Goal: Information Seeking & Learning: Check status

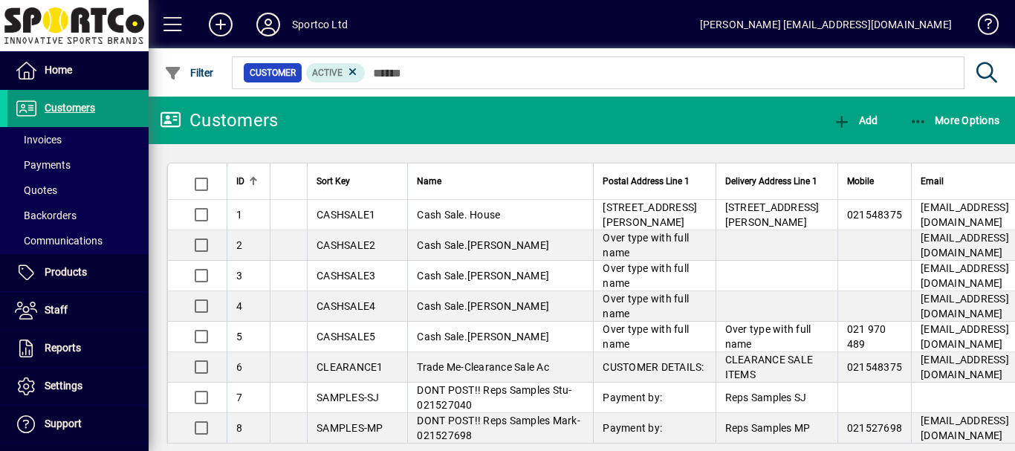
drag, startPoint x: 0, startPoint y: 0, endPoint x: 68, endPoint y: 106, distance: 125.9
click at [68, 106] on span "Customers" at bounding box center [70, 108] width 51 height 12
click at [46, 140] on span "Invoices" at bounding box center [38, 140] width 47 height 12
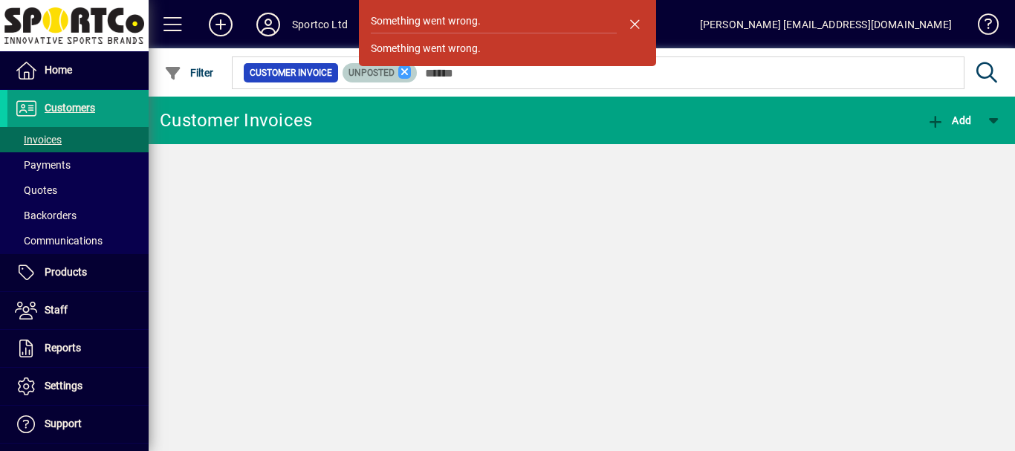
click at [400, 73] on icon at bounding box center [404, 71] width 13 height 13
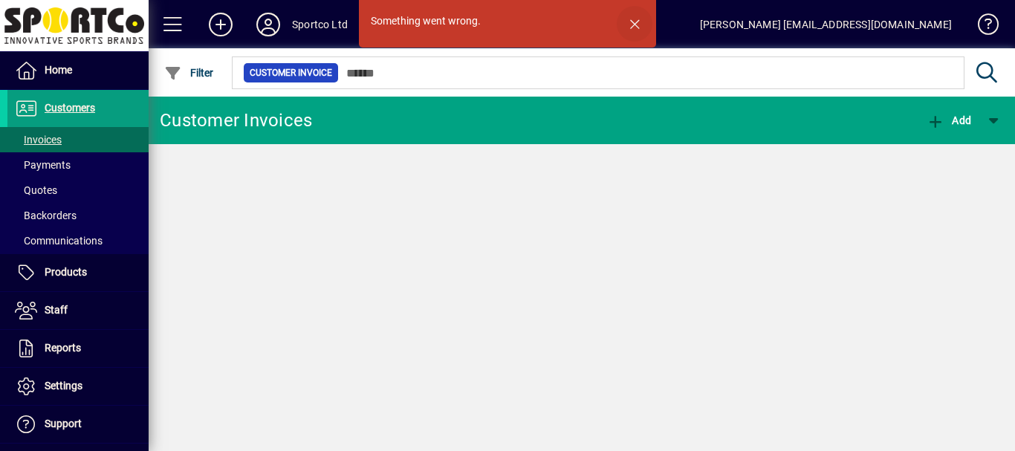
click at [632, 23] on span "button" at bounding box center [635, 24] width 36 height 36
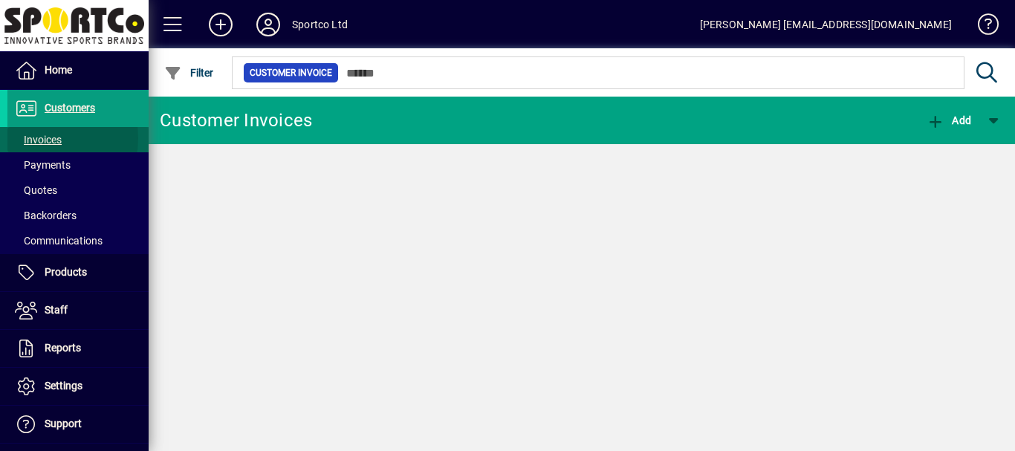
click at [30, 138] on span "Invoices" at bounding box center [38, 140] width 47 height 12
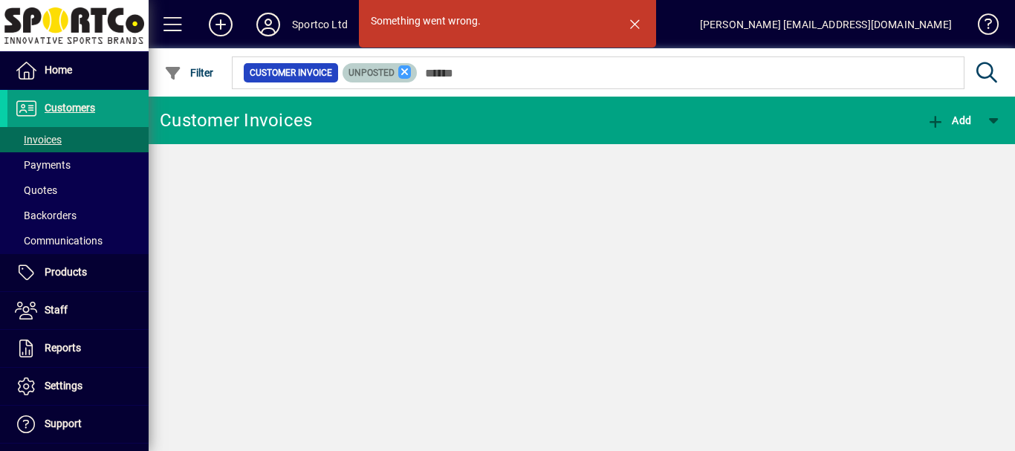
click at [407, 71] on icon at bounding box center [404, 71] width 13 height 13
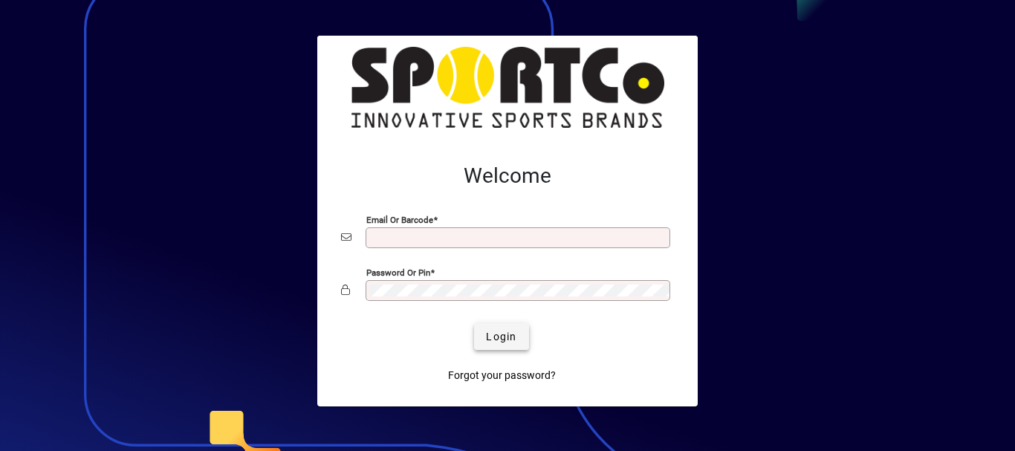
type input "**********"
click at [501, 335] on span "Login" at bounding box center [501, 337] width 30 height 16
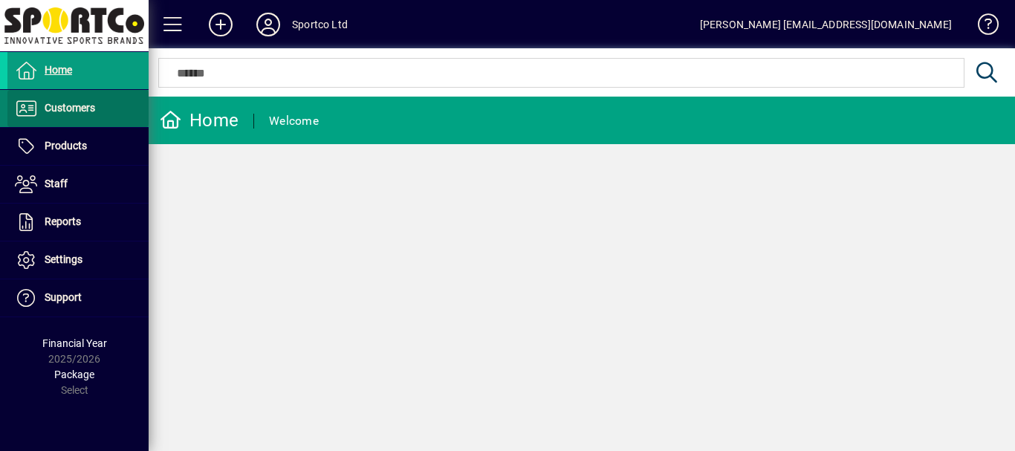
click at [75, 109] on span "Customers" at bounding box center [70, 108] width 51 height 12
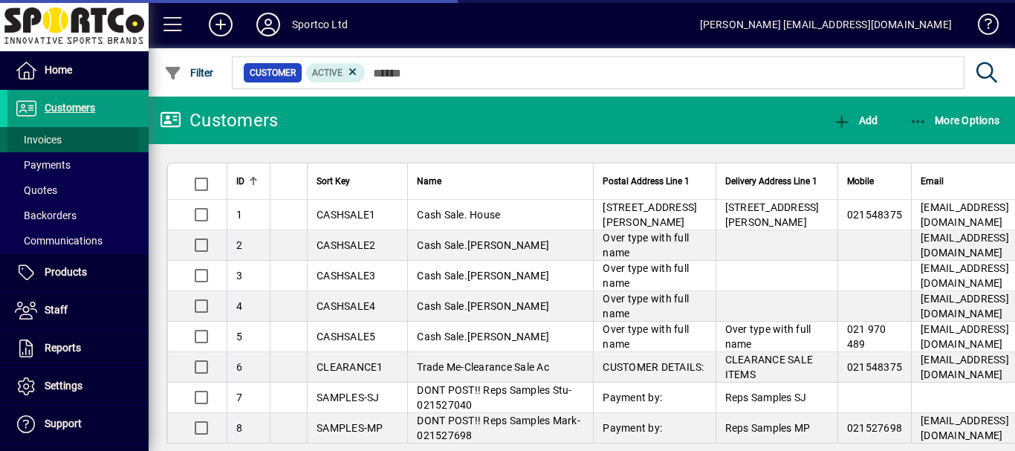
click at [49, 140] on span "Invoices" at bounding box center [38, 140] width 47 height 12
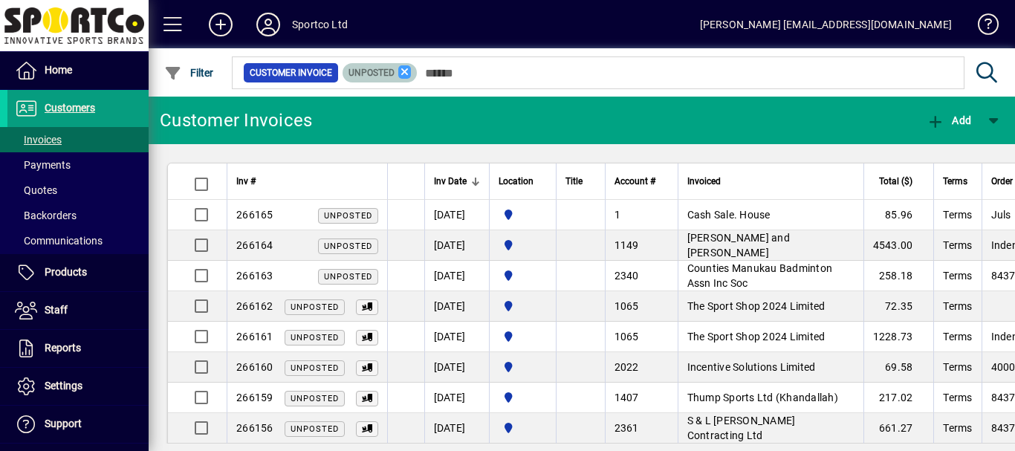
click at [401, 71] on icon at bounding box center [404, 71] width 13 height 13
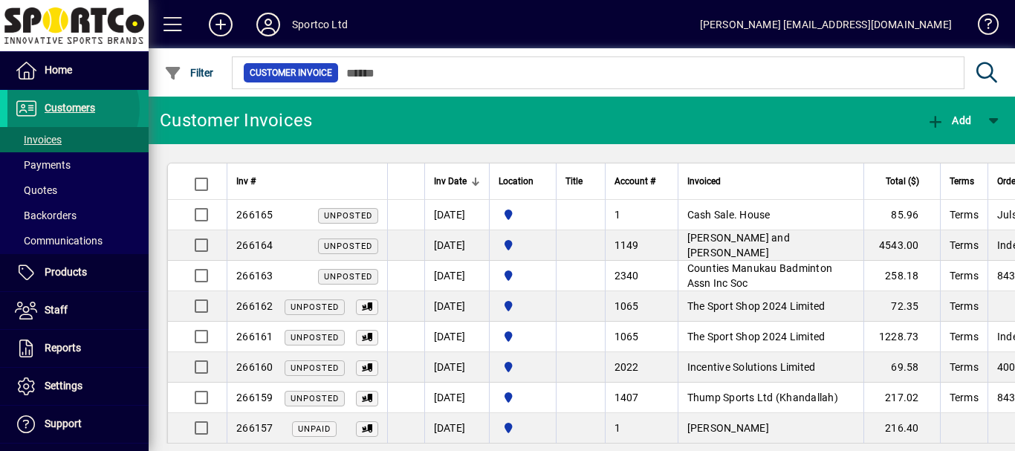
click at [71, 109] on span "Customers" at bounding box center [70, 108] width 51 height 12
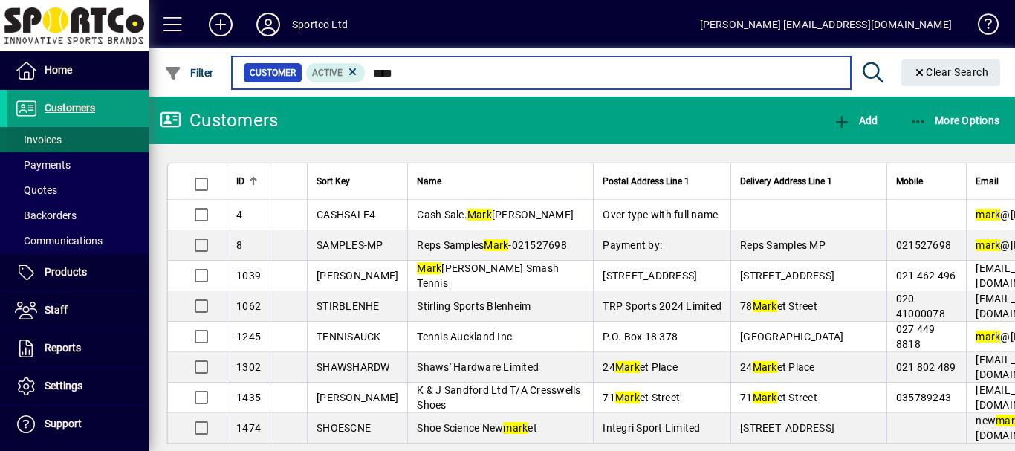
type input "****"
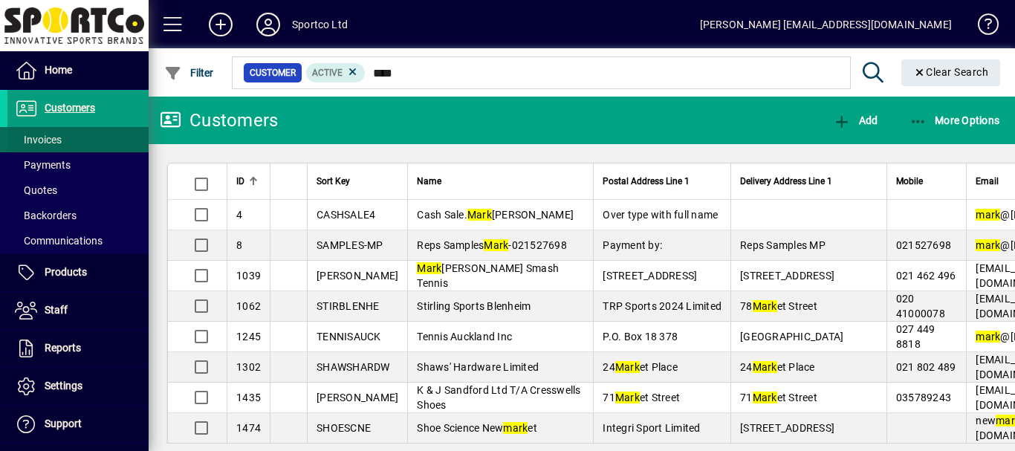
click at [41, 143] on span "Invoices" at bounding box center [38, 140] width 47 height 12
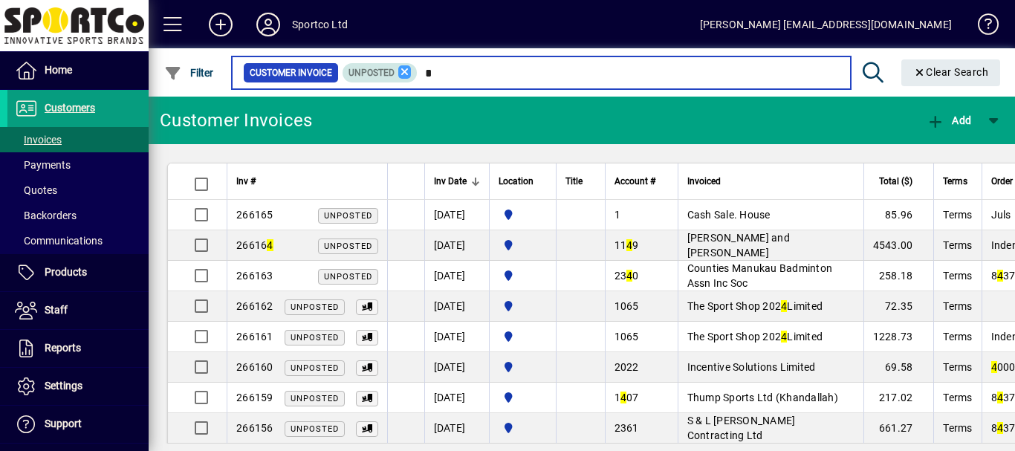
type input "*"
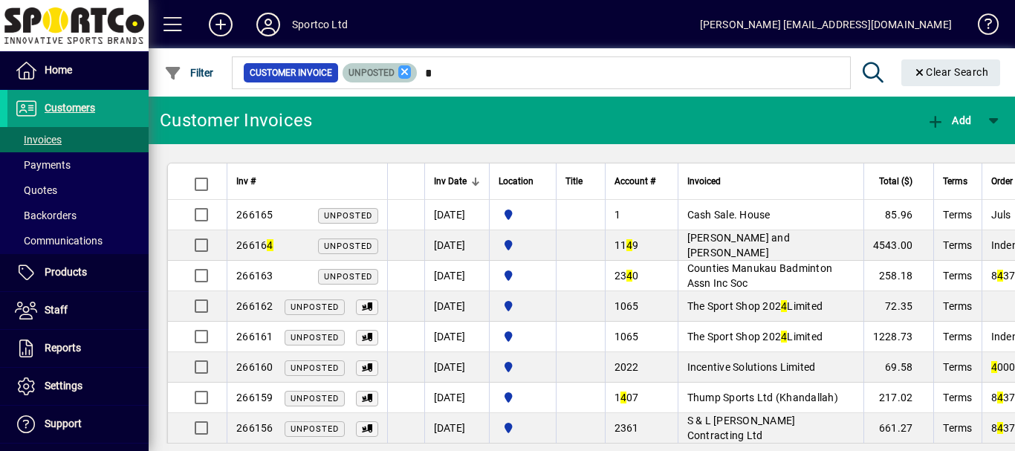
click at [401, 71] on icon at bounding box center [404, 71] width 13 height 13
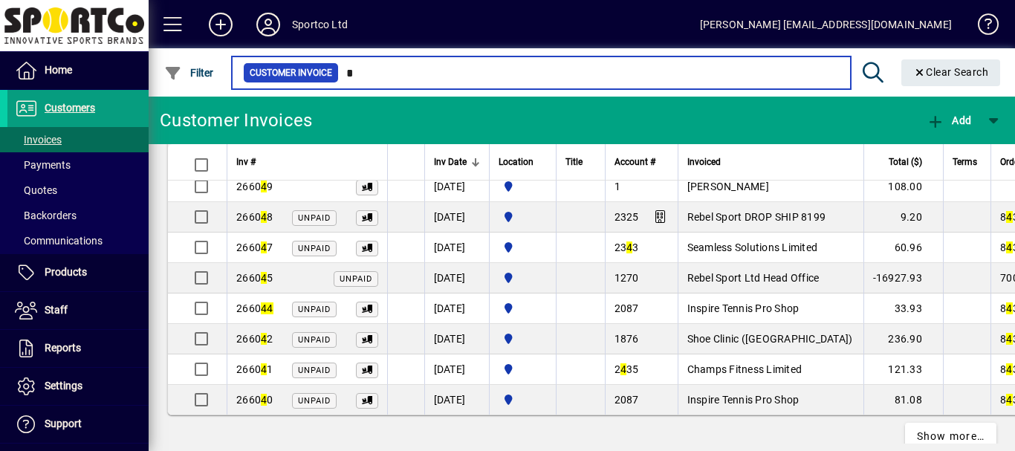
scroll to position [2862, 0]
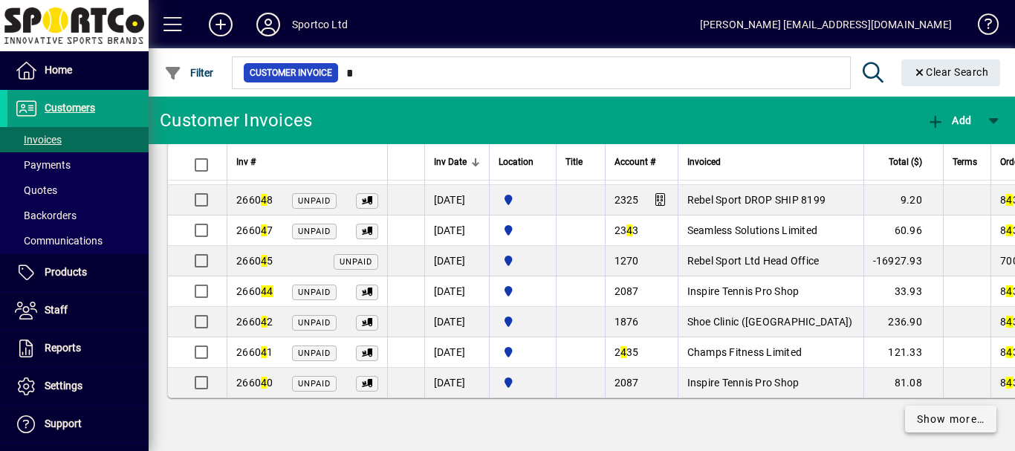
click at [938, 412] on span "Show more…" at bounding box center [951, 420] width 68 height 16
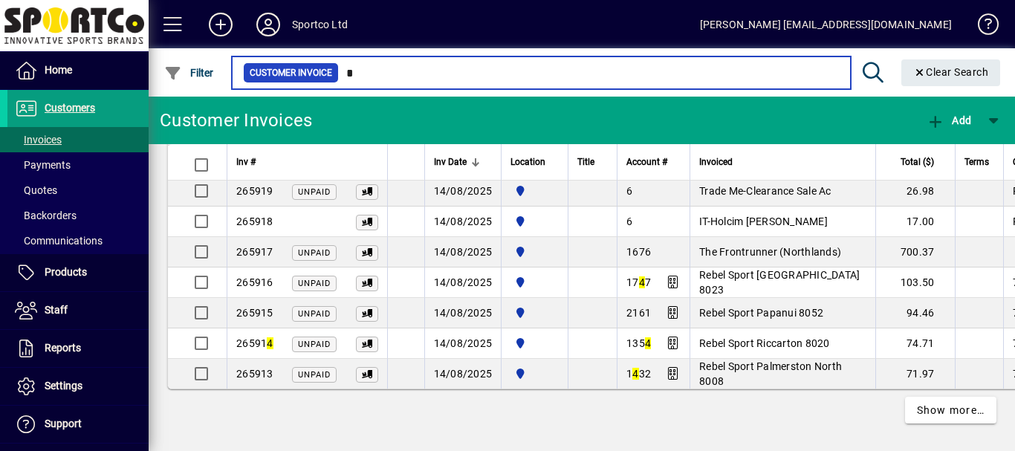
scroll to position [5923, 0]
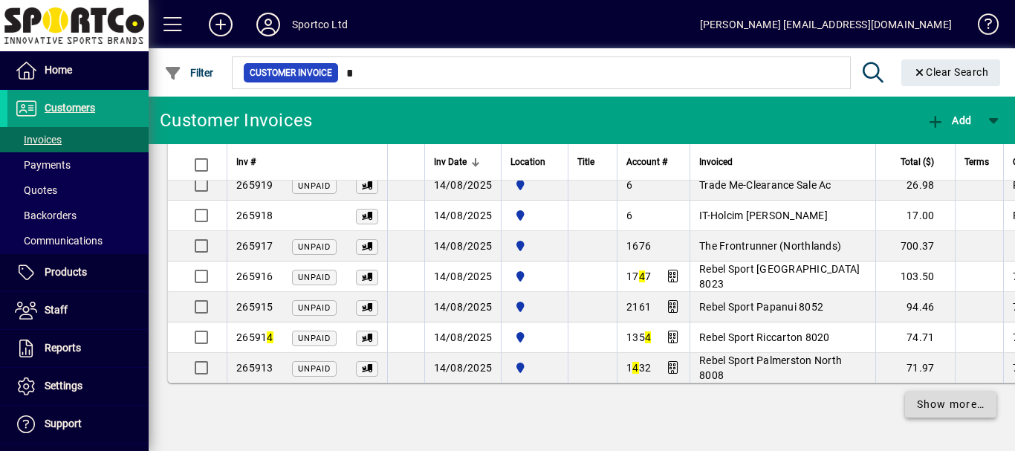
click at [952, 404] on span "Show more…" at bounding box center [951, 405] width 68 height 16
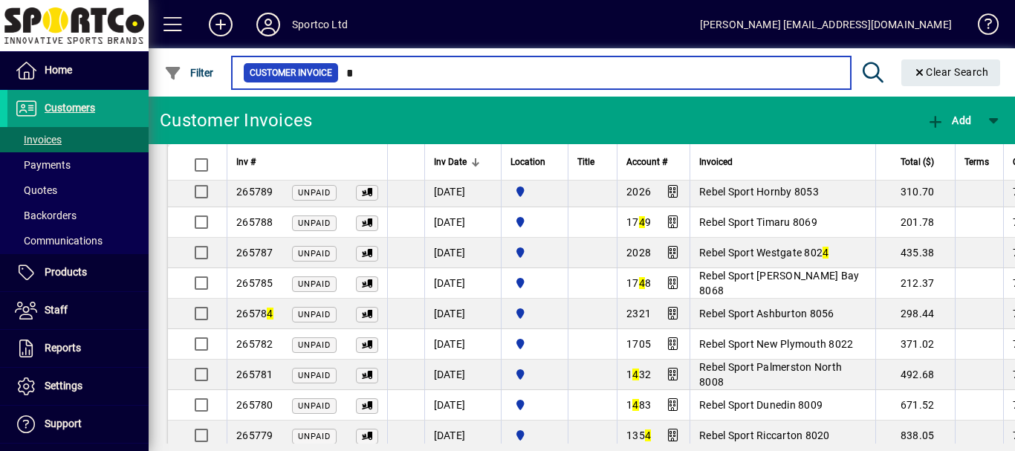
scroll to position [8954, 0]
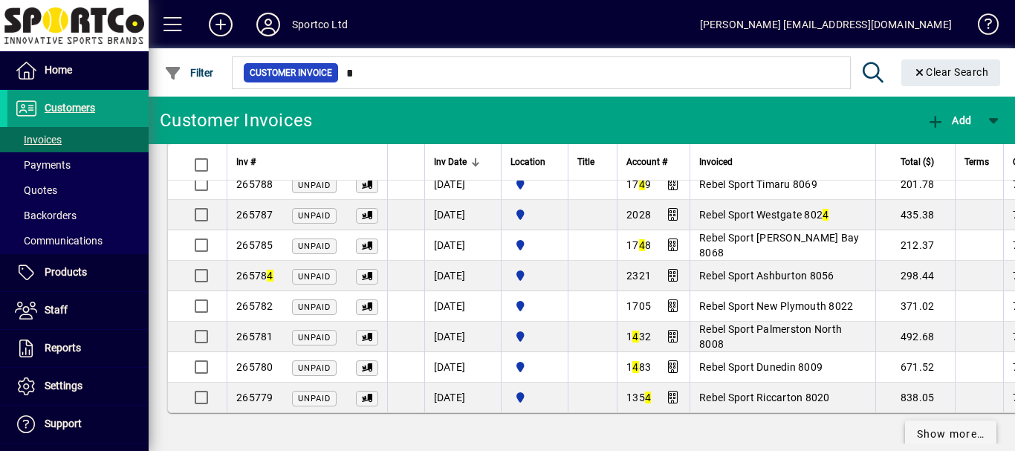
click at [959, 426] on span "Show more…" at bounding box center [951, 434] width 68 height 16
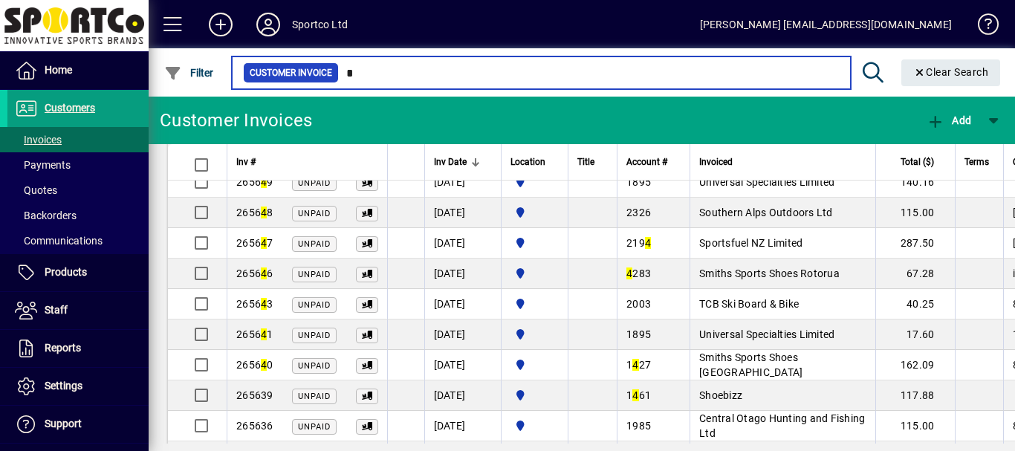
scroll to position [12030, 0]
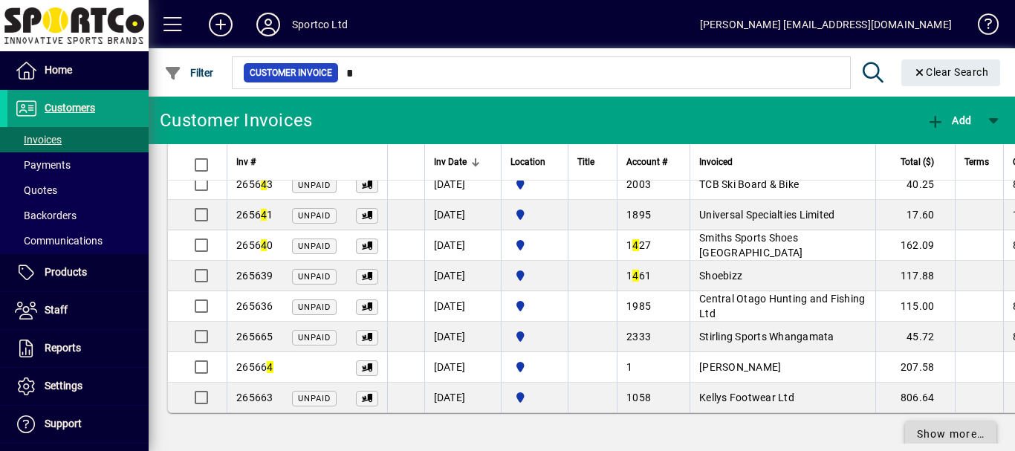
click at [943, 426] on span "Show more…" at bounding box center [951, 434] width 68 height 16
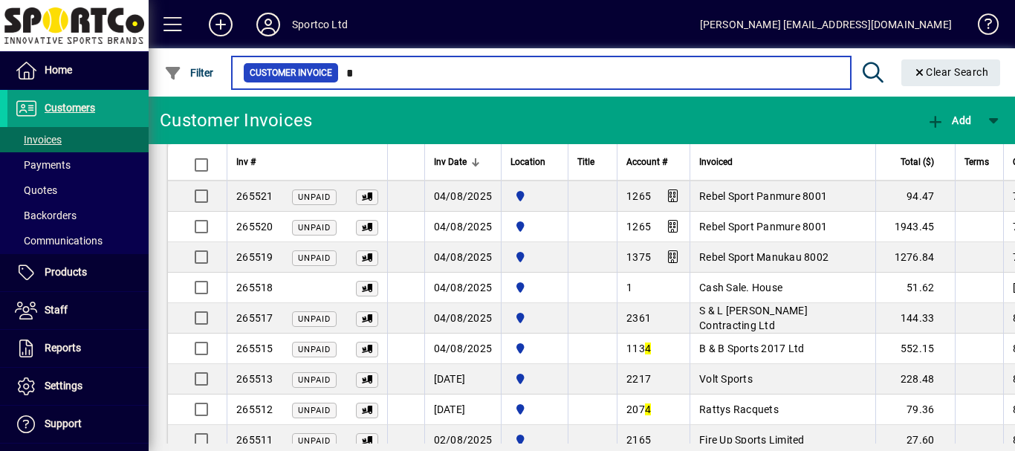
scroll to position [15091, 0]
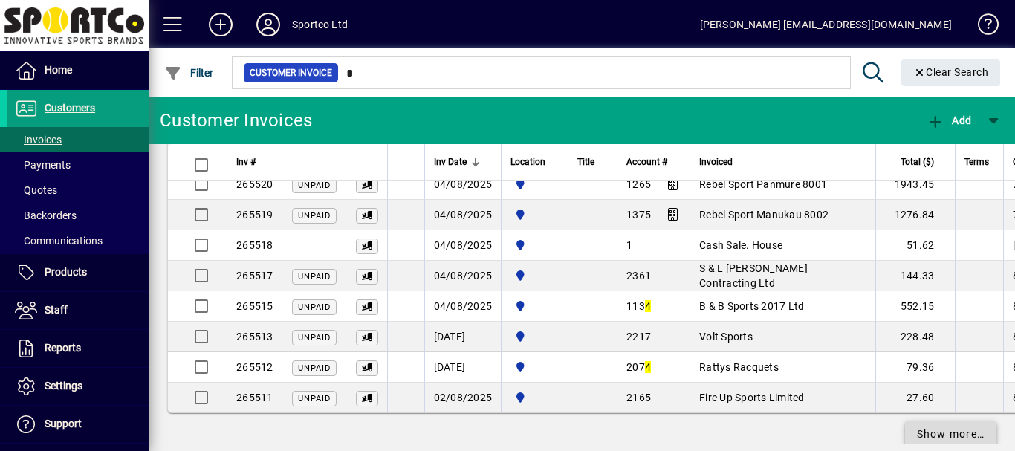
click at [949, 426] on span "Show more…" at bounding box center [951, 434] width 68 height 16
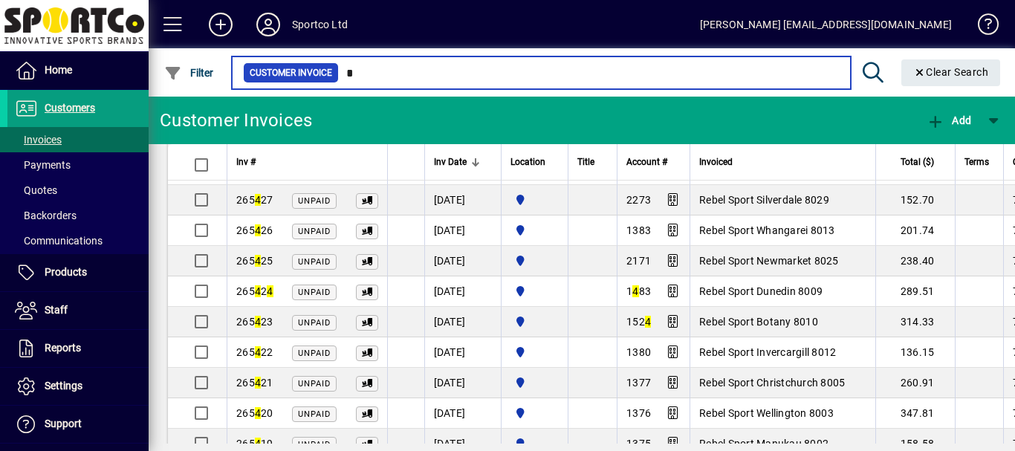
scroll to position [18137, 0]
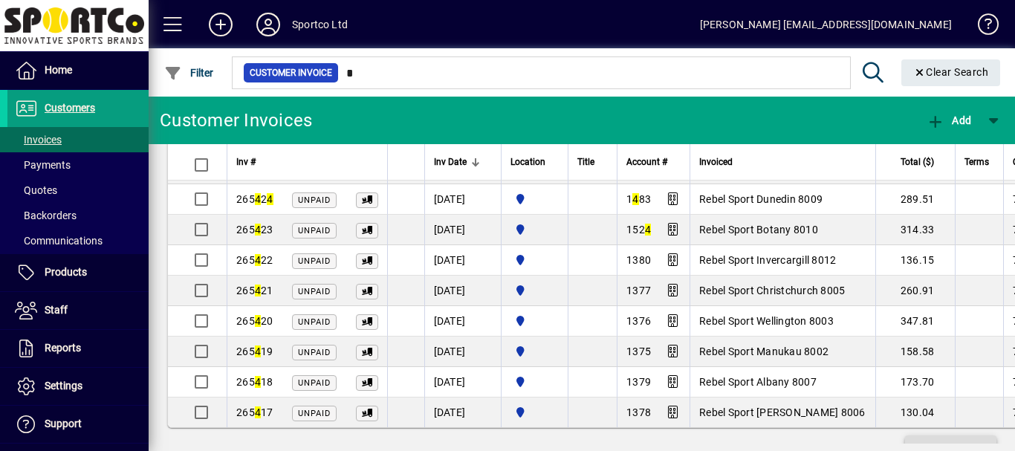
click at [941, 441] on span "Show more…" at bounding box center [951, 449] width 68 height 16
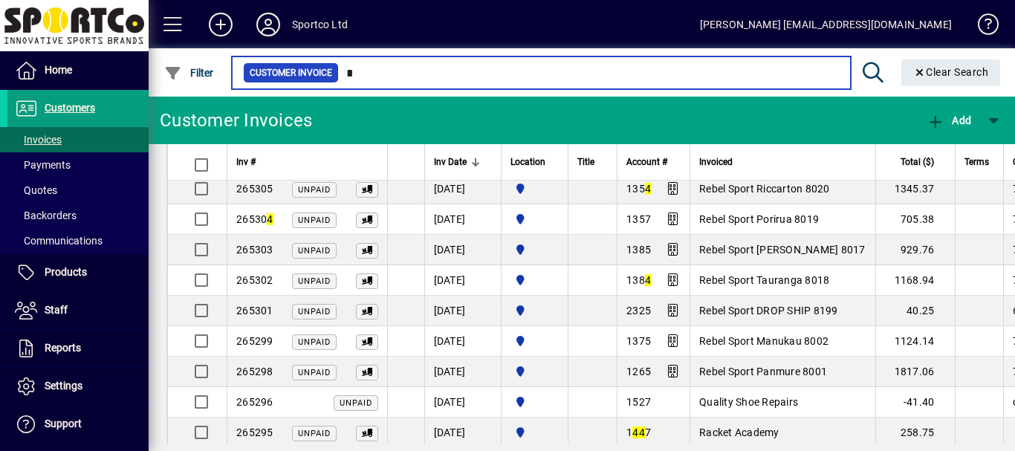
scroll to position [21182, 0]
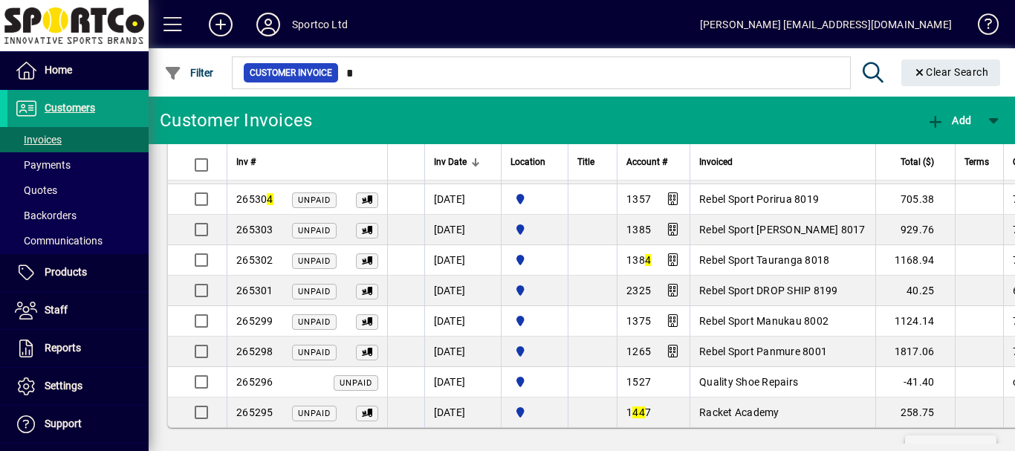
click at [955, 441] on span "Show more…" at bounding box center [951, 449] width 68 height 16
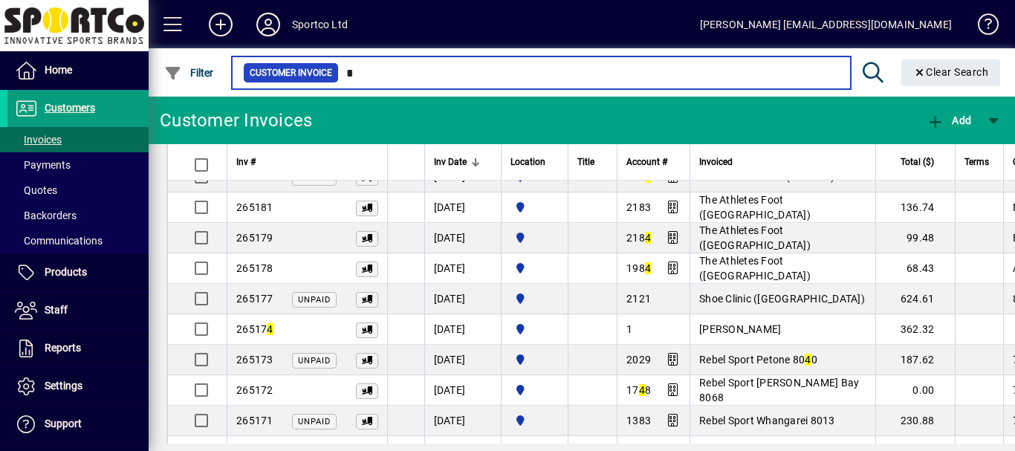
scroll to position [24228, 0]
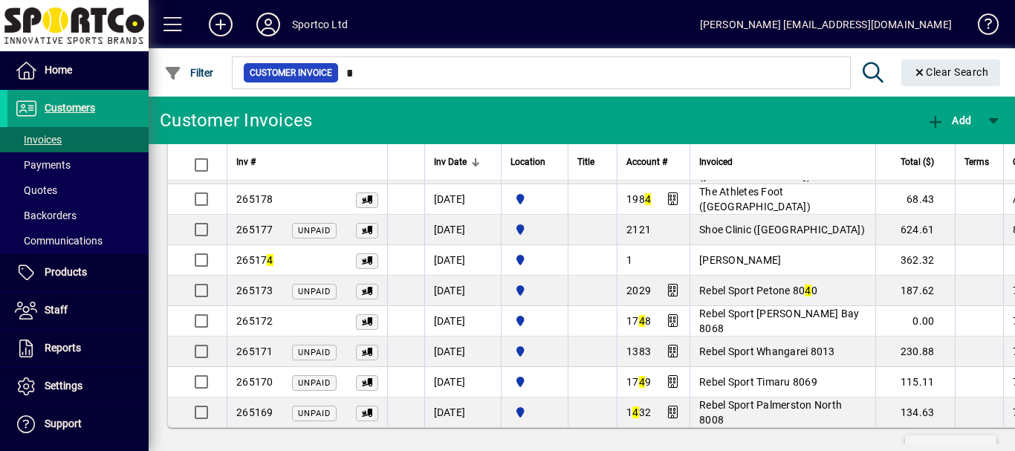
click at [961, 441] on span "Show more…" at bounding box center [951, 449] width 68 height 16
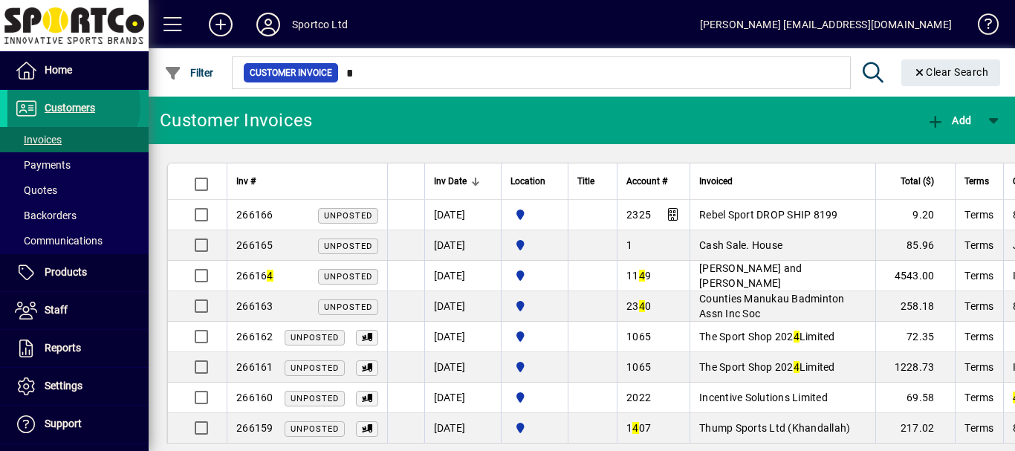
click at [67, 106] on span "Customers" at bounding box center [70, 108] width 51 height 12
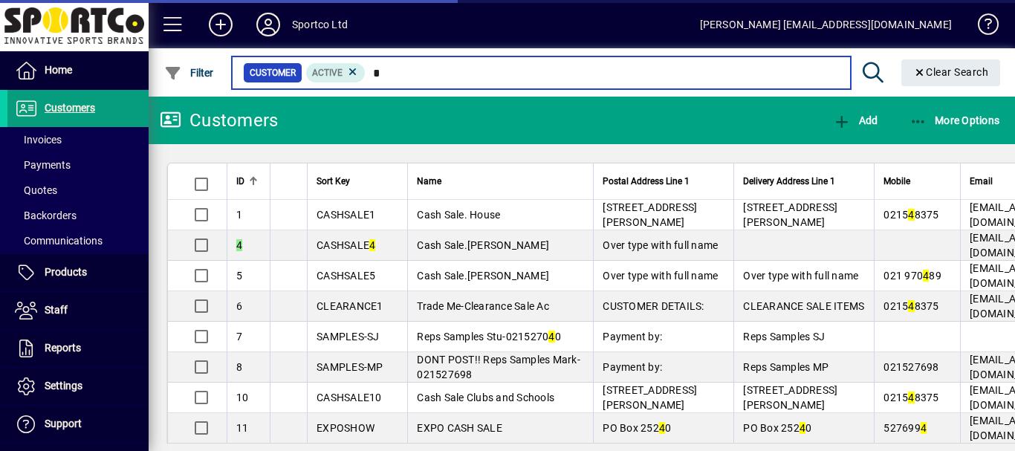
type input "*"
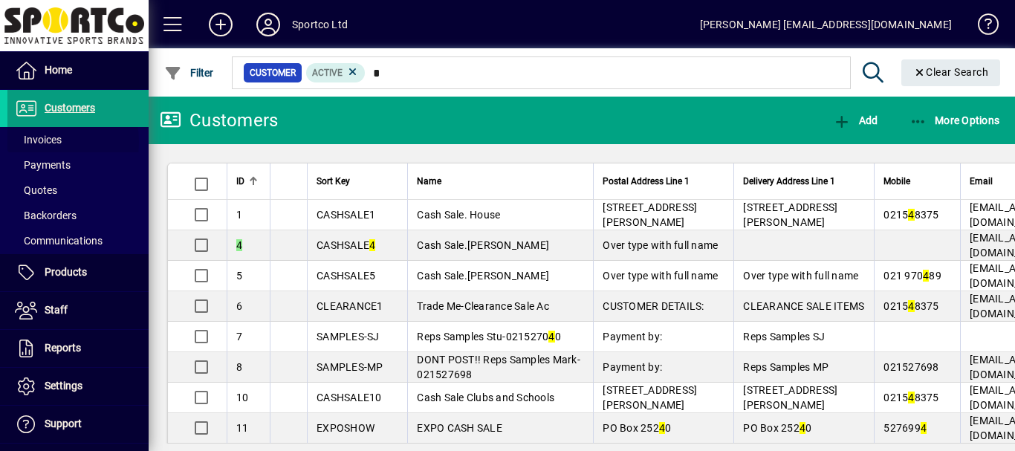
click at [43, 142] on span "Invoices" at bounding box center [38, 140] width 47 height 12
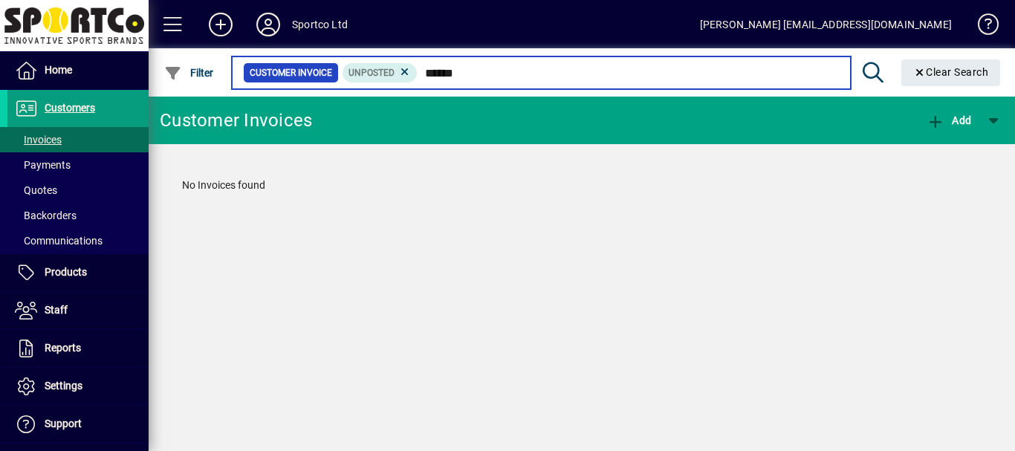
drag, startPoint x: 435, startPoint y: 71, endPoint x: 487, endPoint y: 72, distance: 52.0
click at [484, 72] on input "******" at bounding box center [628, 72] width 420 height 21
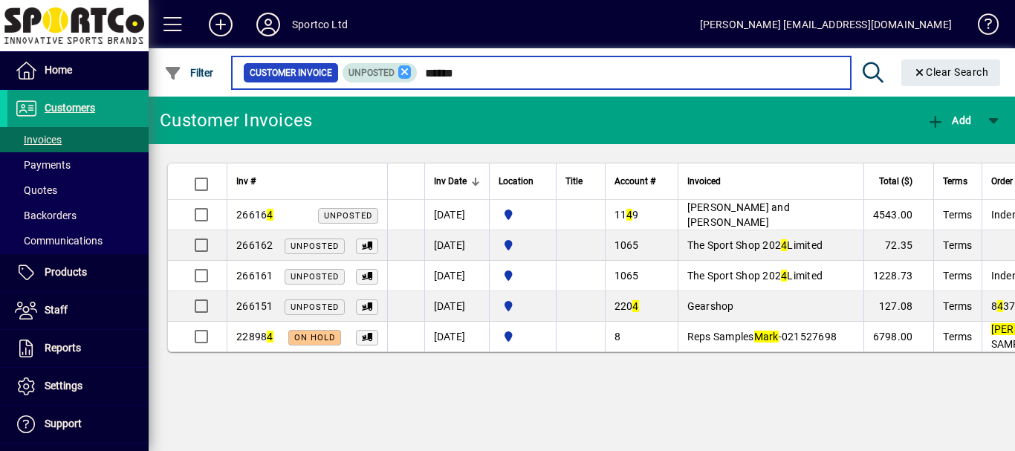
type input "******"
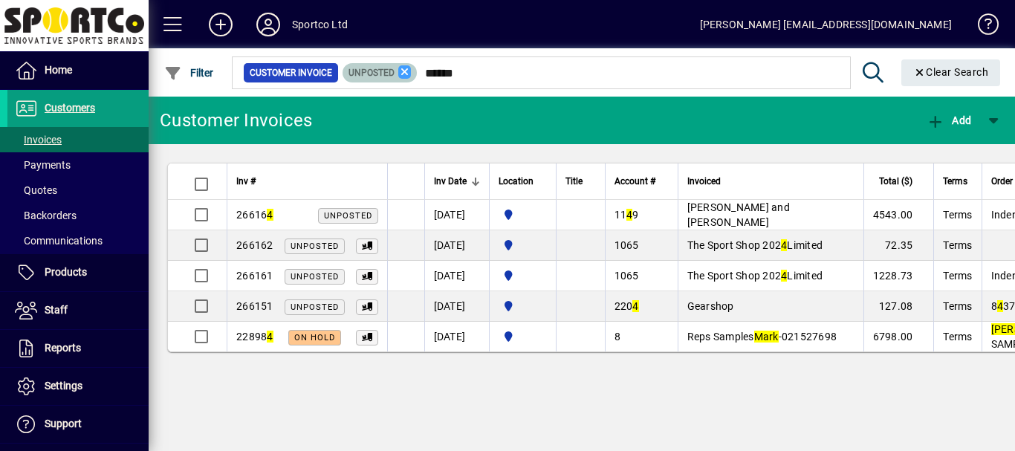
click at [403, 74] on icon at bounding box center [404, 71] width 13 height 13
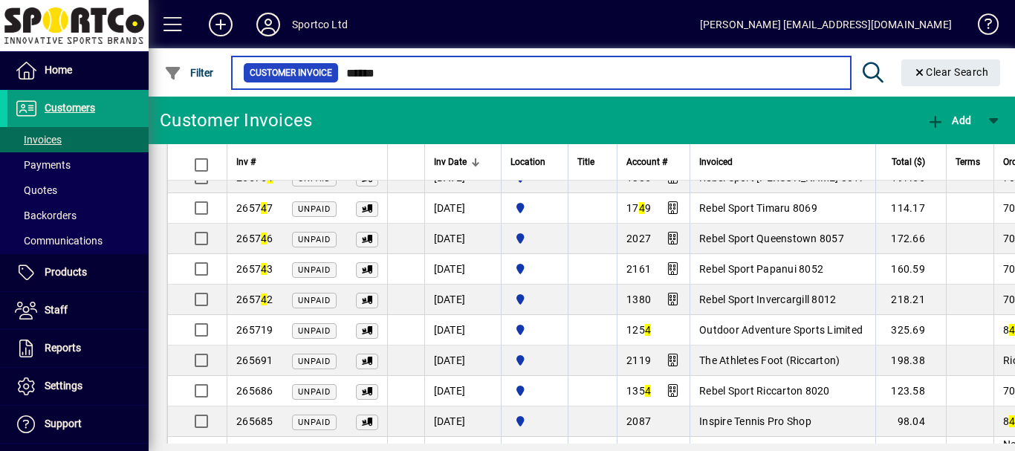
scroll to position [2862, 0]
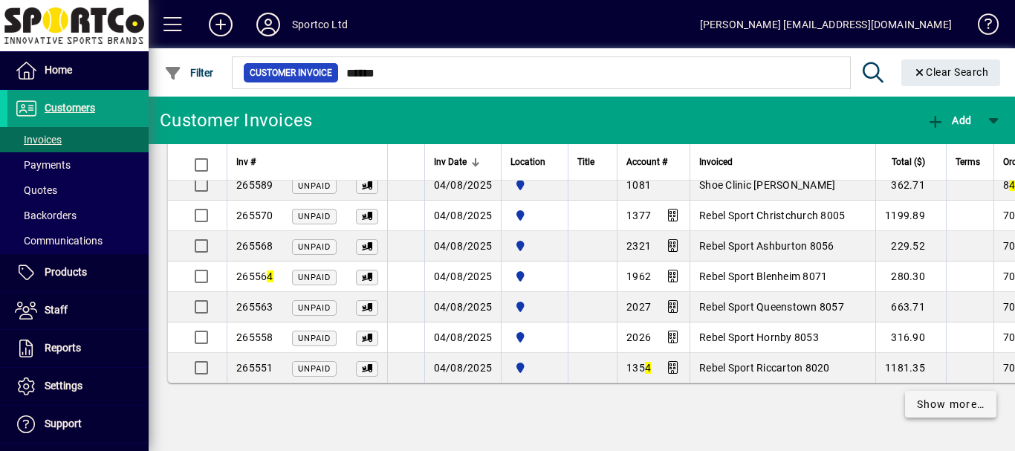
click at [905, 400] on link "Show more…" at bounding box center [951, 404] width 92 height 27
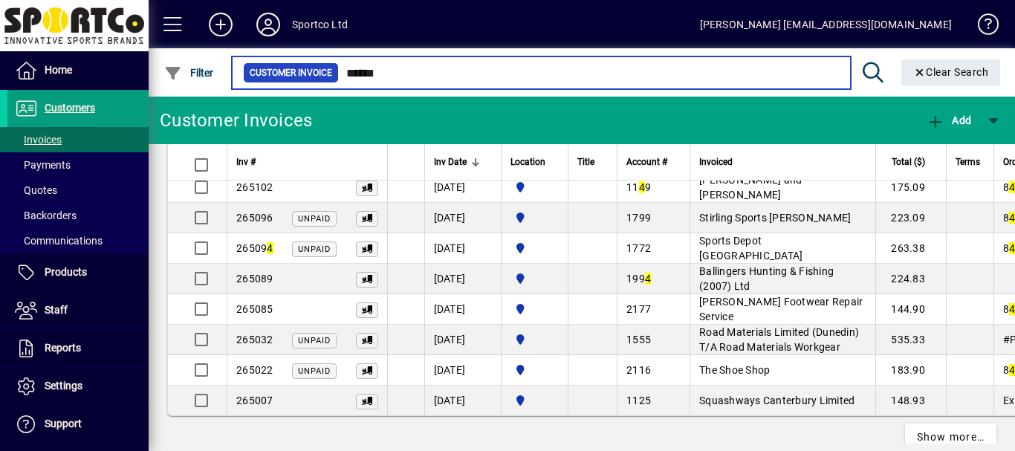
scroll to position [5893, 0]
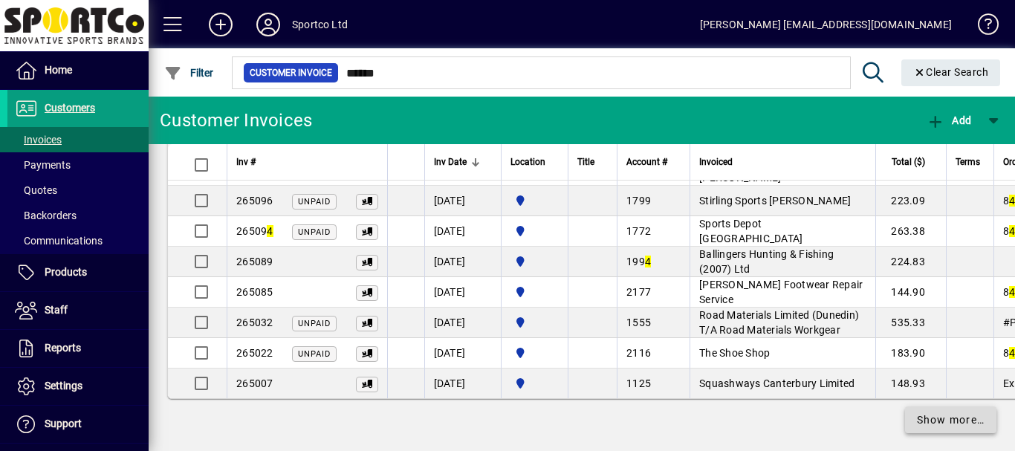
click at [946, 418] on span "Show more…" at bounding box center [951, 420] width 68 height 16
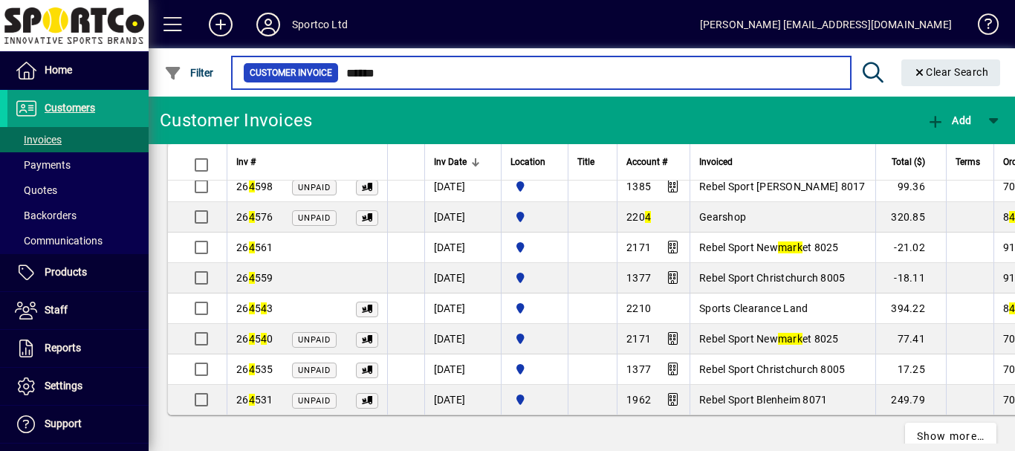
scroll to position [8954, 0]
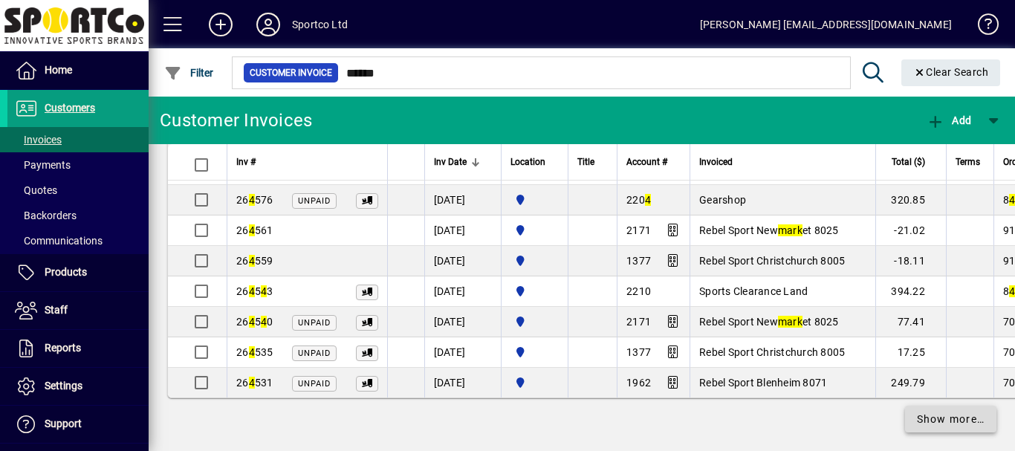
click at [946, 412] on span "Show more…" at bounding box center [951, 420] width 68 height 16
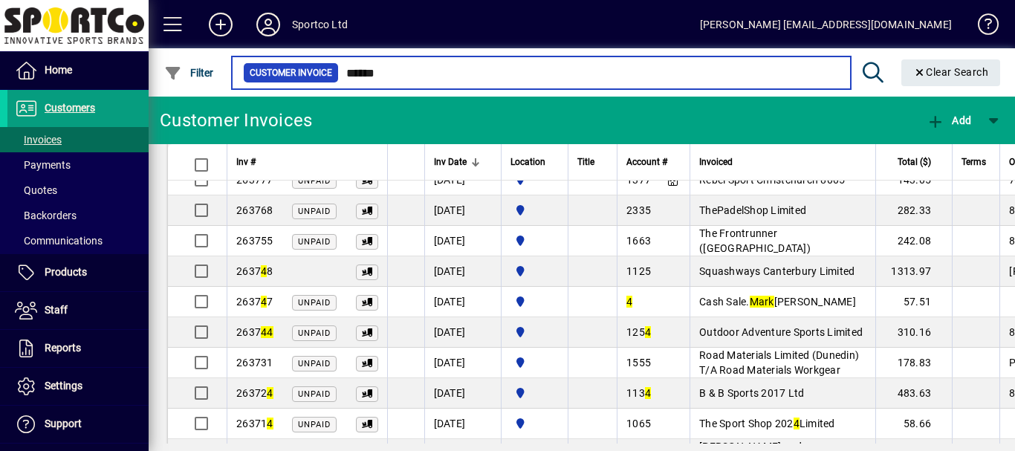
scroll to position [10806, 0]
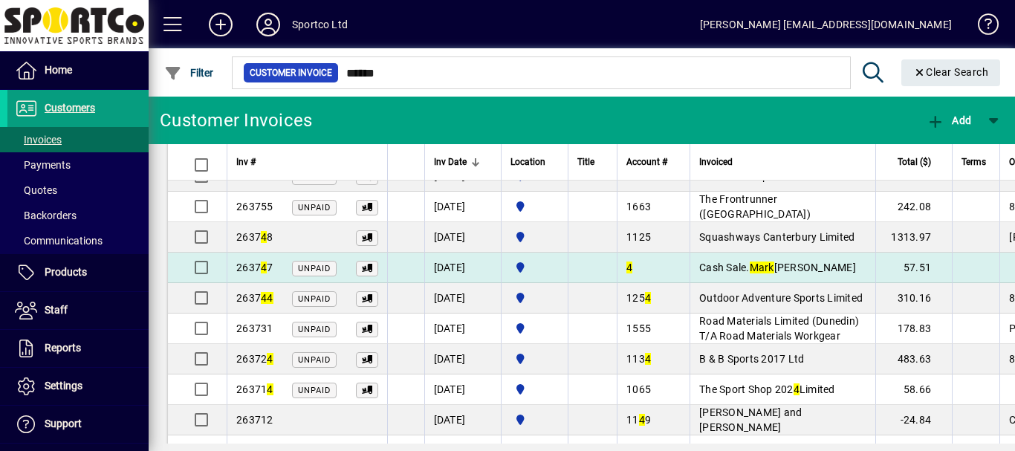
click at [750, 262] on em "Mark" at bounding box center [762, 268] width 25 height 12
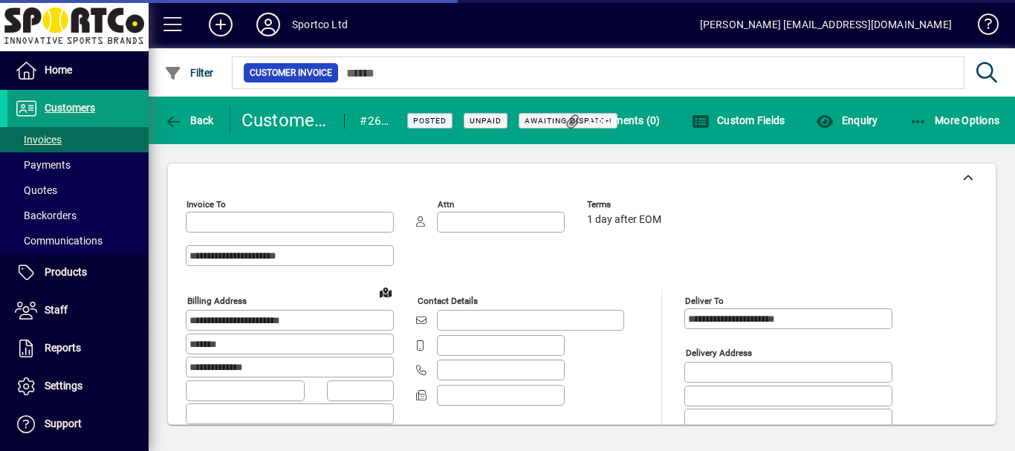
type input "**********"
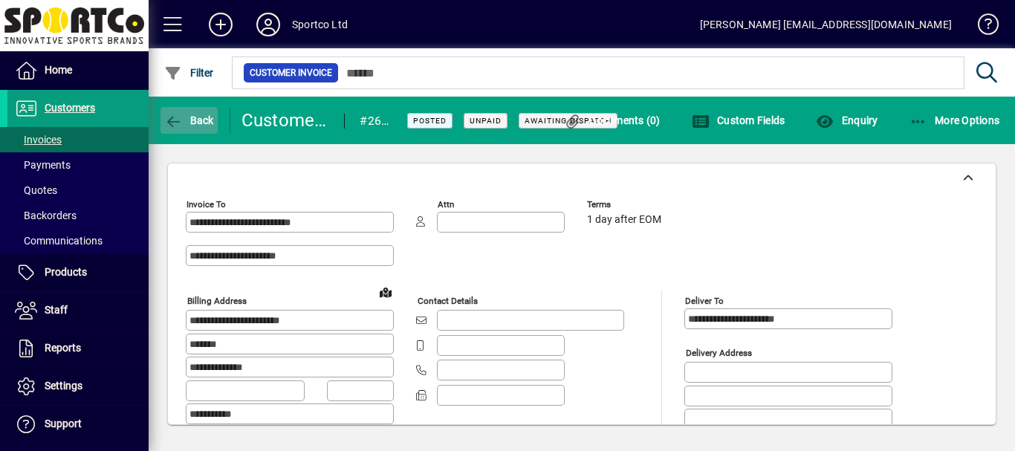
click at [186, 123] on span "Back" at bounding box center [189, 120] width 50 height 12
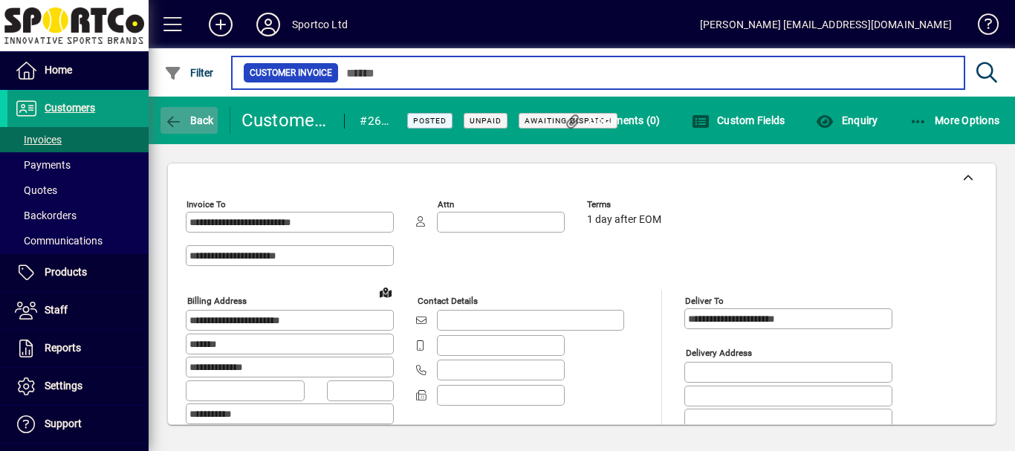
type input "******"
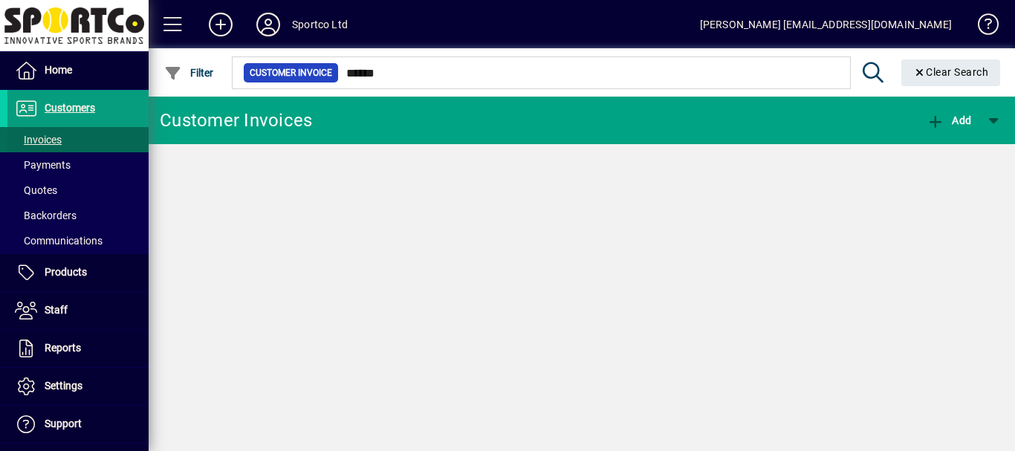
click at [71, 108] on span "Customers" at bounding box center [70, 108] width 51 height 12
click at [45, 140] on span "Invoices" at bounding box center [38, 140] width 47 height 12
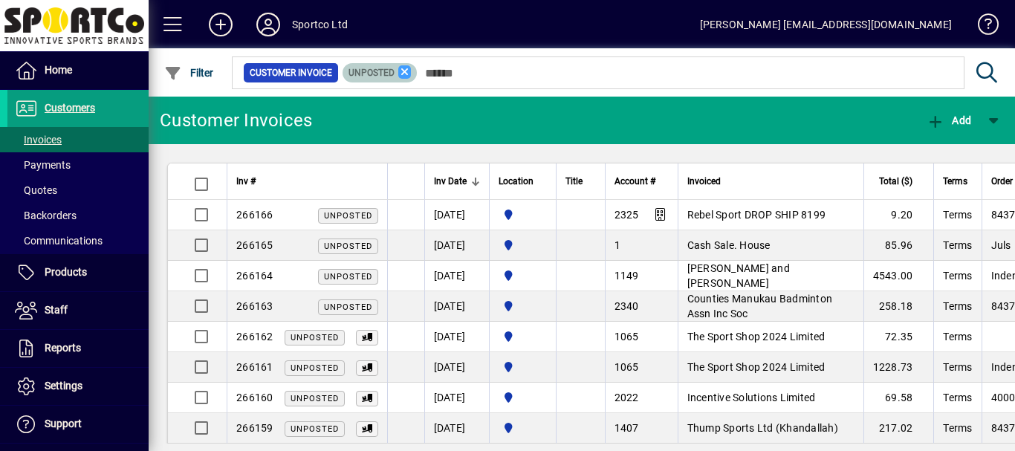
click at [401, 71] on icon at bounding box center [404, 71] width 13 height 13
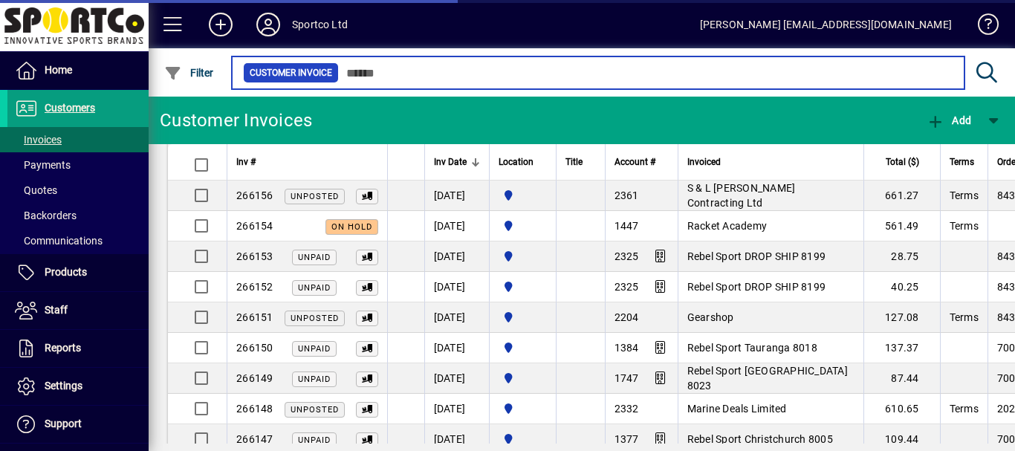
scroll to position [302, 0]
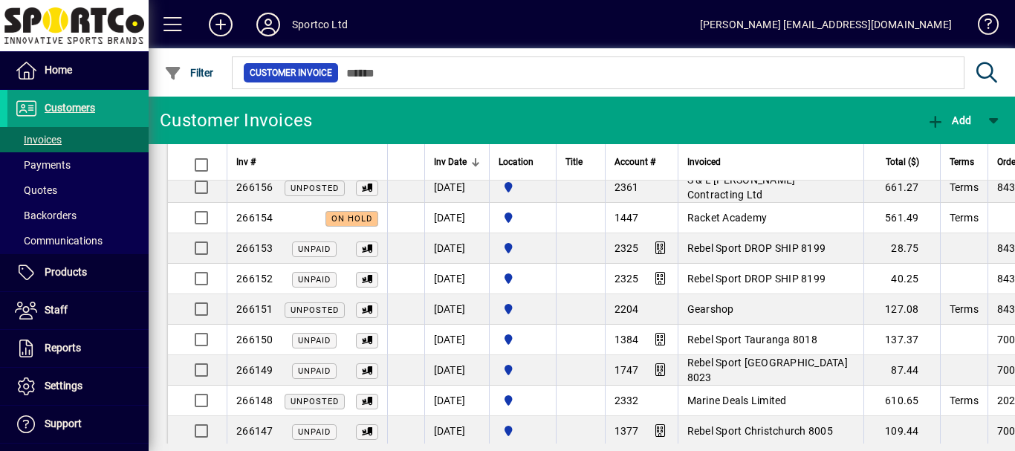
click at [715, 308] on span "Gearshop" at bounding box center [710, 309] width 47 height 12
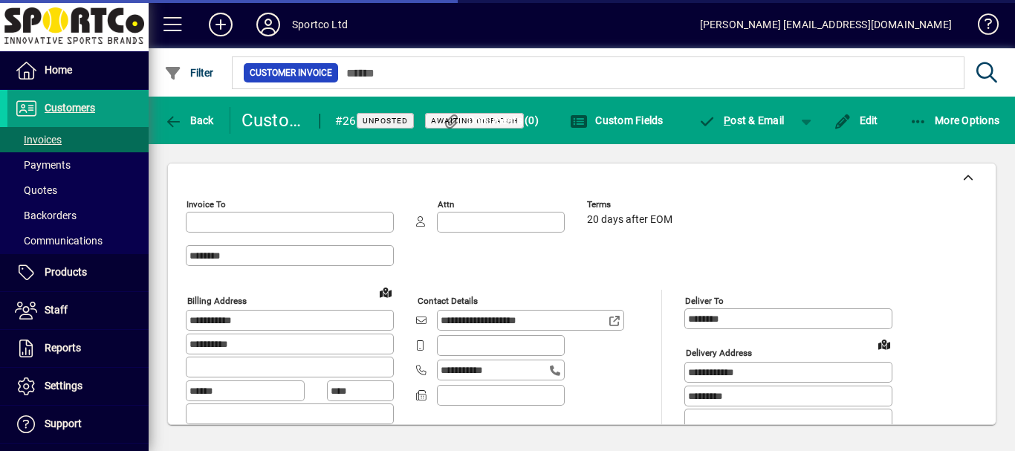
type input "**********"
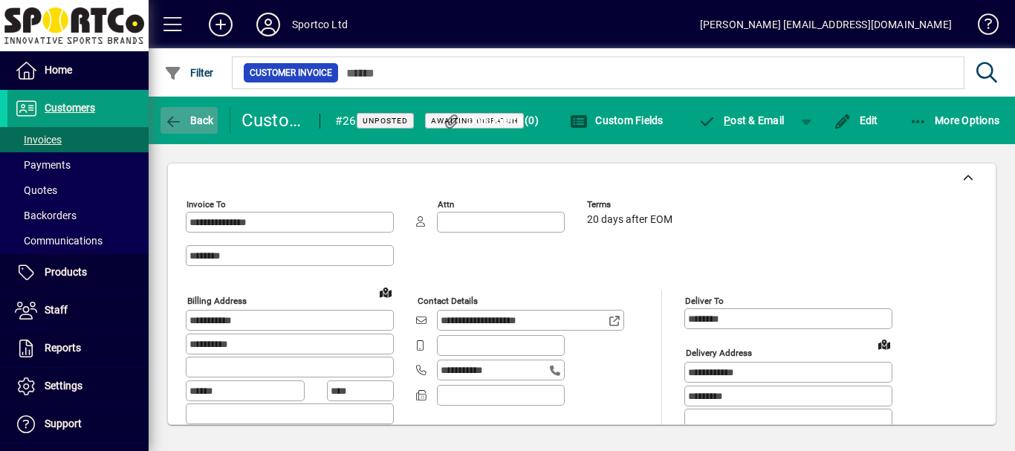
click at [198, 120] on span "Back" at bounding box center [189, 120] width 50 height 12
